Goal: Find specific page/section: Find specific page/section

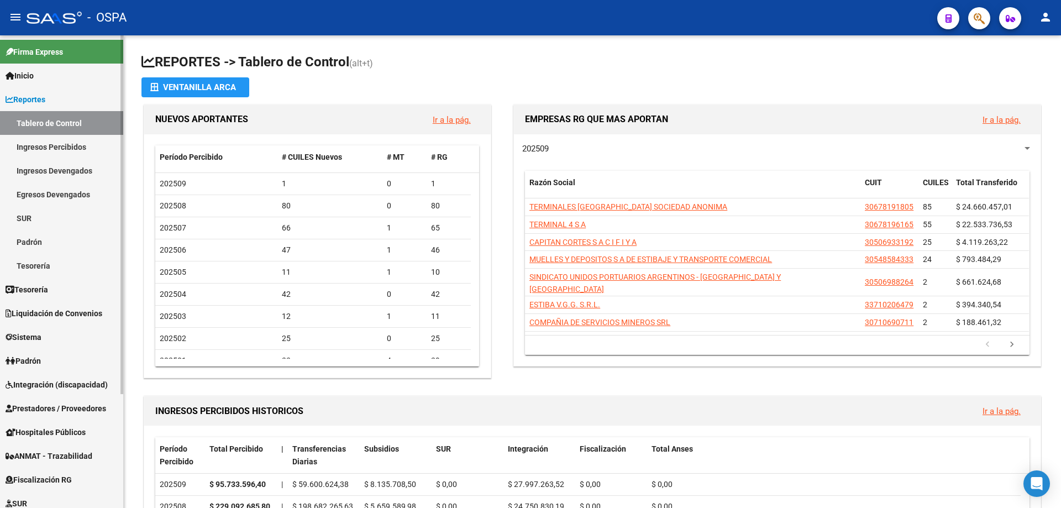
click at [49, 407] on span "Prestadores / Proveedores" at bounding box center [56, 408] width 101 height 12
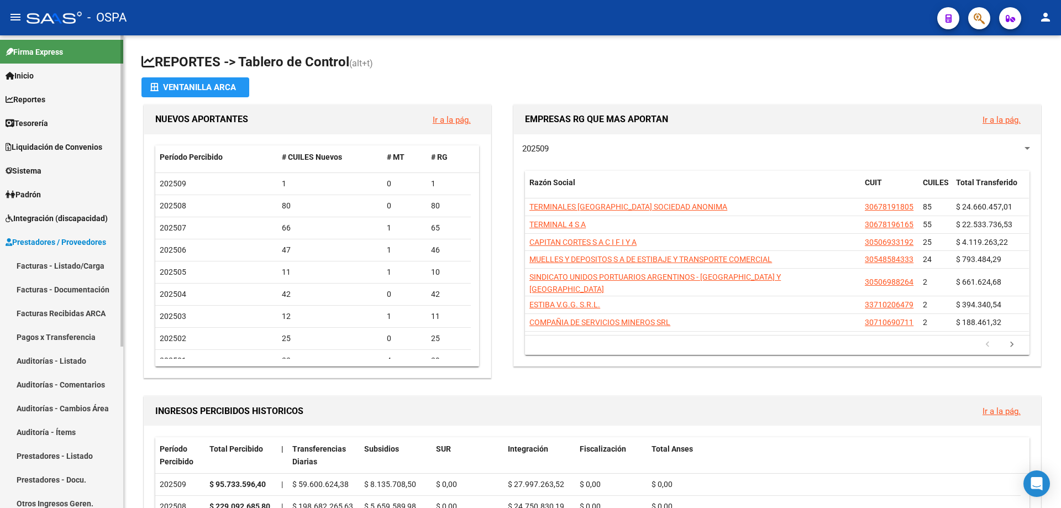
click at [50, 263] on link "Facturas - Listado/Carga" at bounding box center [61, 266] width 123 height 24
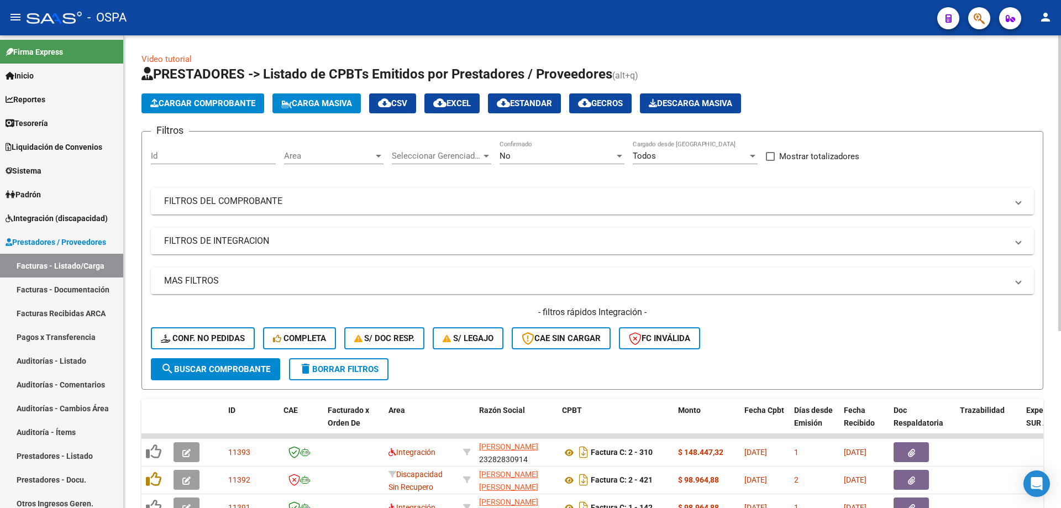
click at [317, 150] on div "Area Area" at bounding box center [333, 152] width 99 height 24
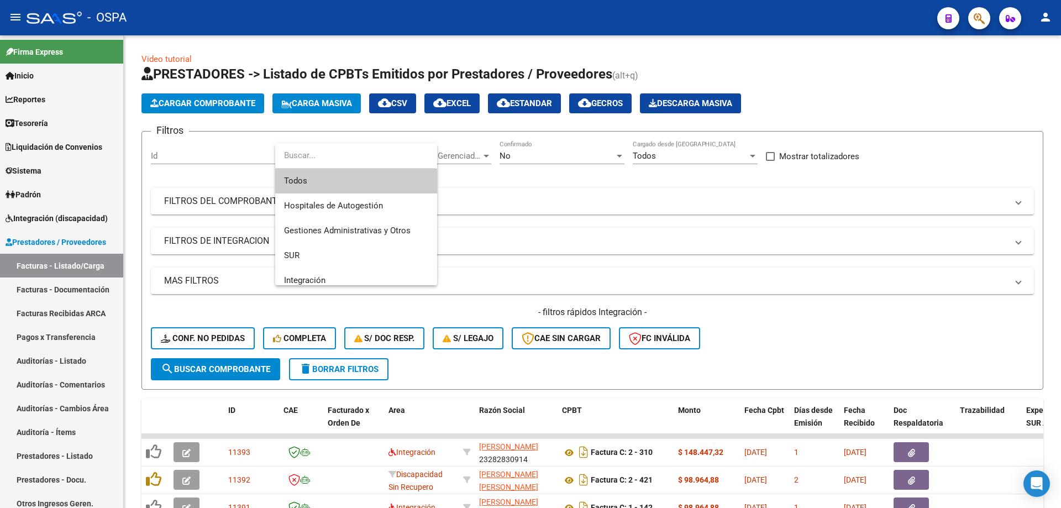
click at [322, 180] on span "Todos" at bounding box center [356, 181] width 144 height 25
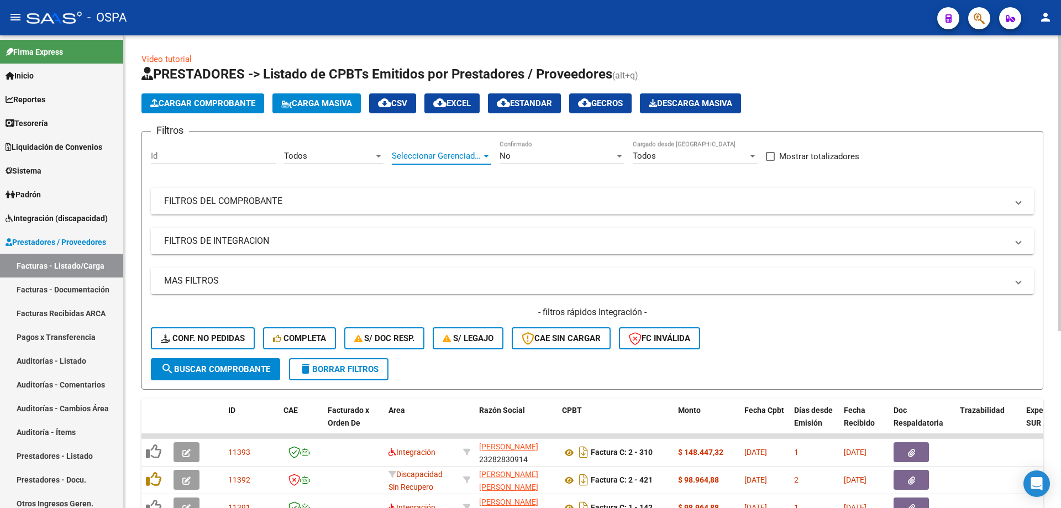
click at [454, 158] on span "Seleccionar Gerenciador" at bounding box center [437, 156] width 90 height 10
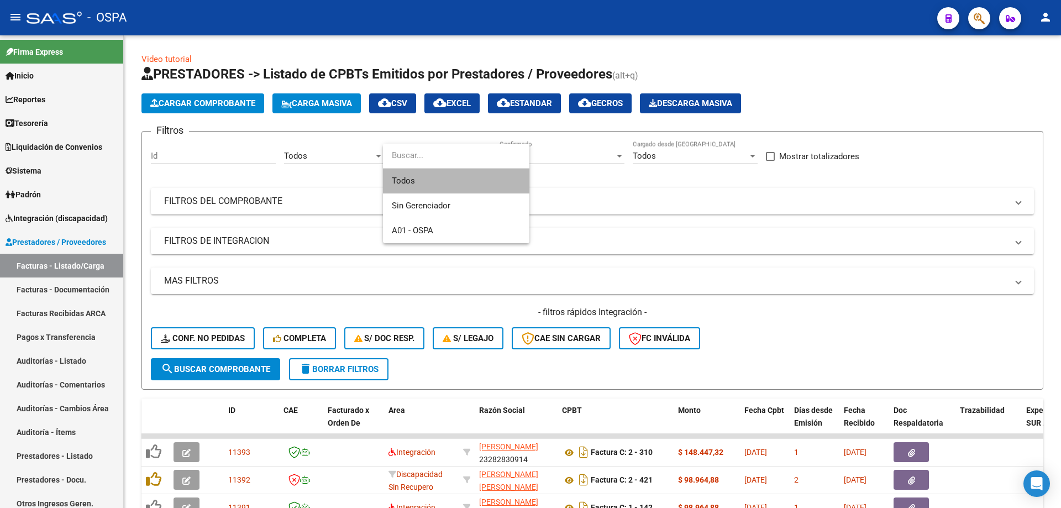
click at [420, 185] on span "Todos" at bounding box center [456, 181] width 129 height 25
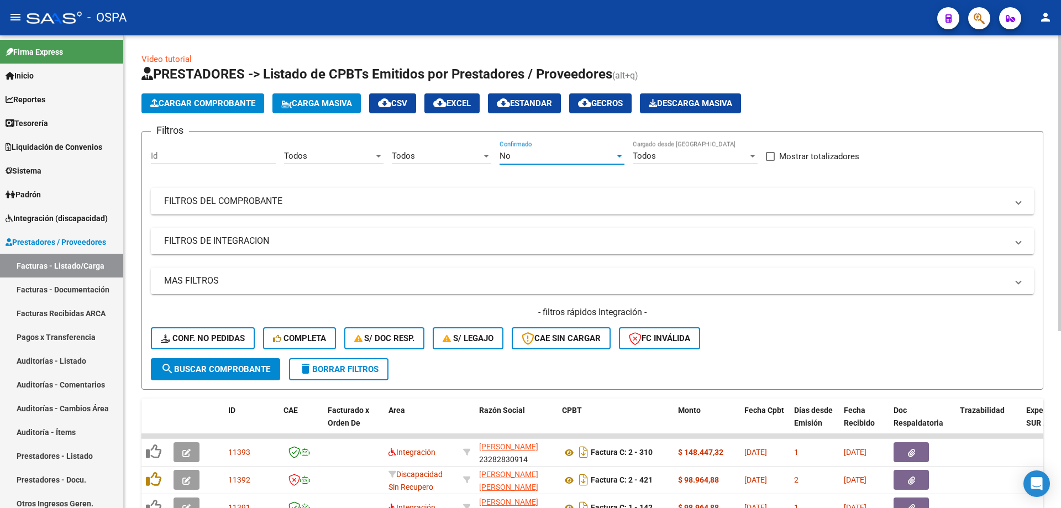
click at [571, 155] on div "No" at bounding box center [556, 156] width 115 height 10
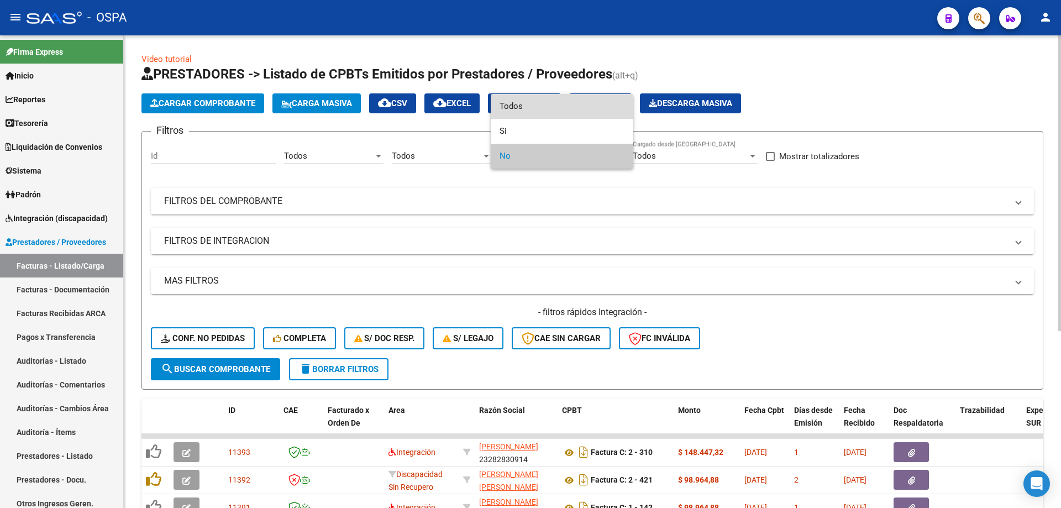
click at [538, 108] on span "Todos" at bounding box center [561, 106] width 125 height 25
